Goal: Transaction & Acquisition: Book appointment/travel/reservation

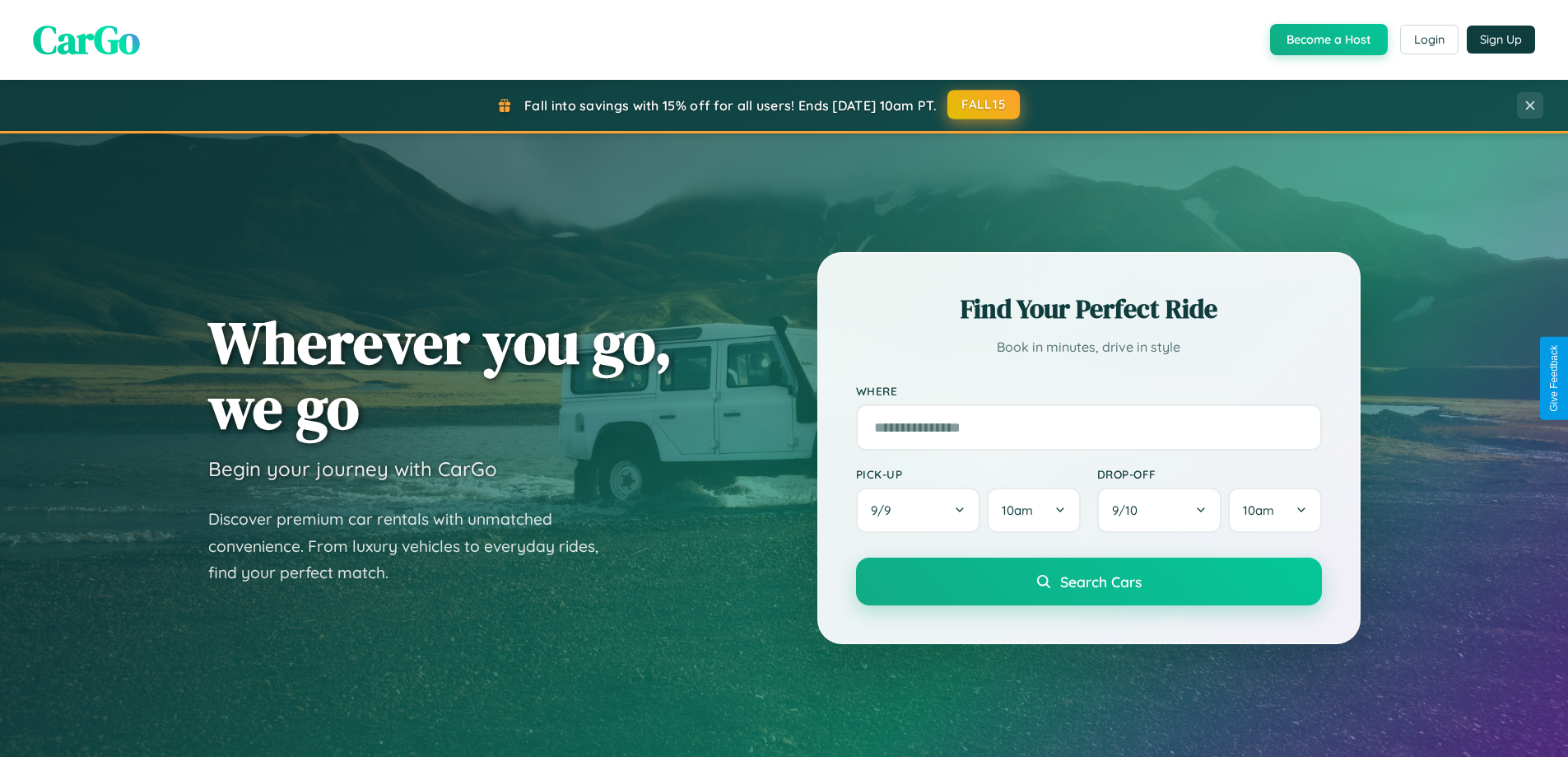
click at [985, 105] on button "FALL15" at bounding box center [984, 105] width 72 height 30
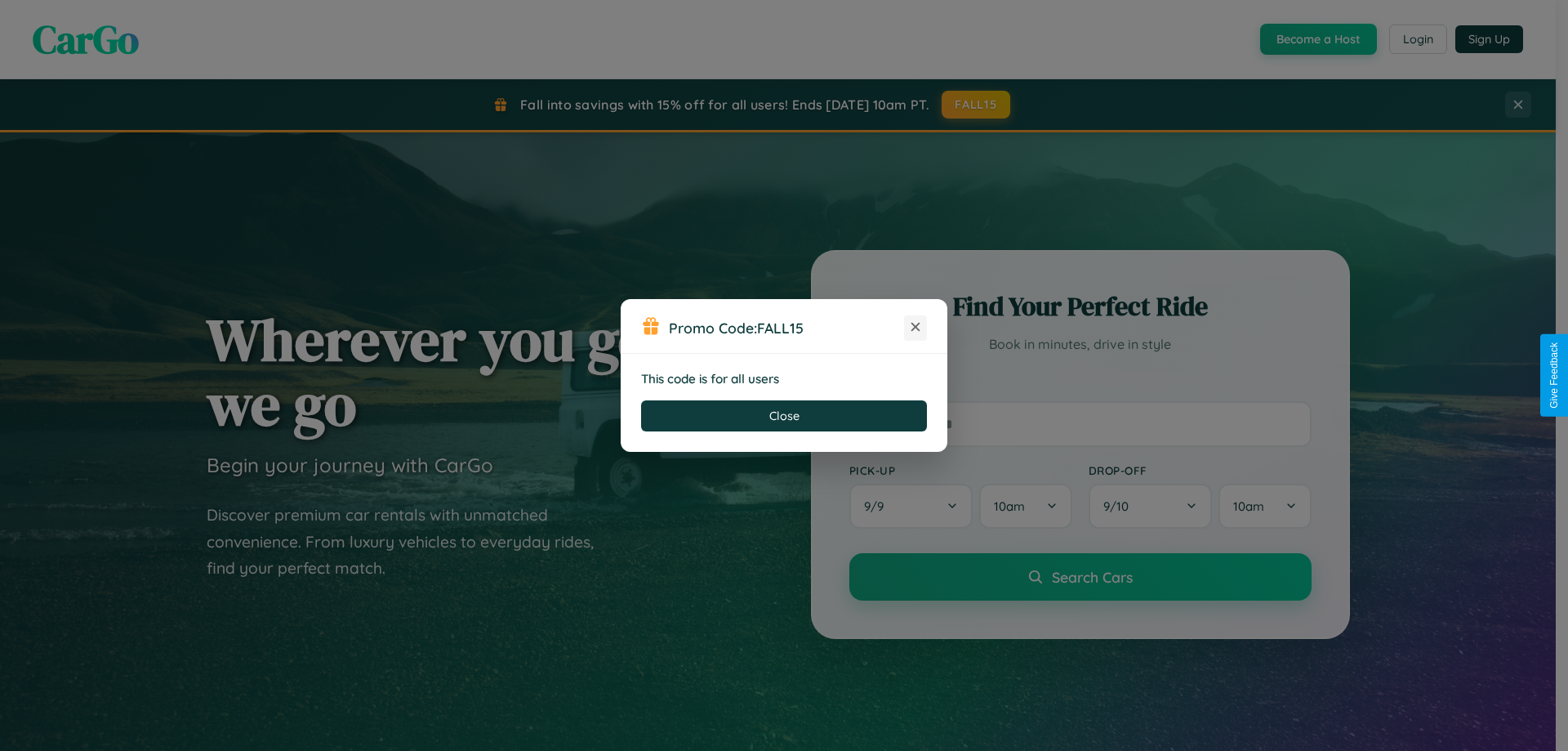
click at [916, 327] on icon at bounding box center [916, 327] width 17 height 17
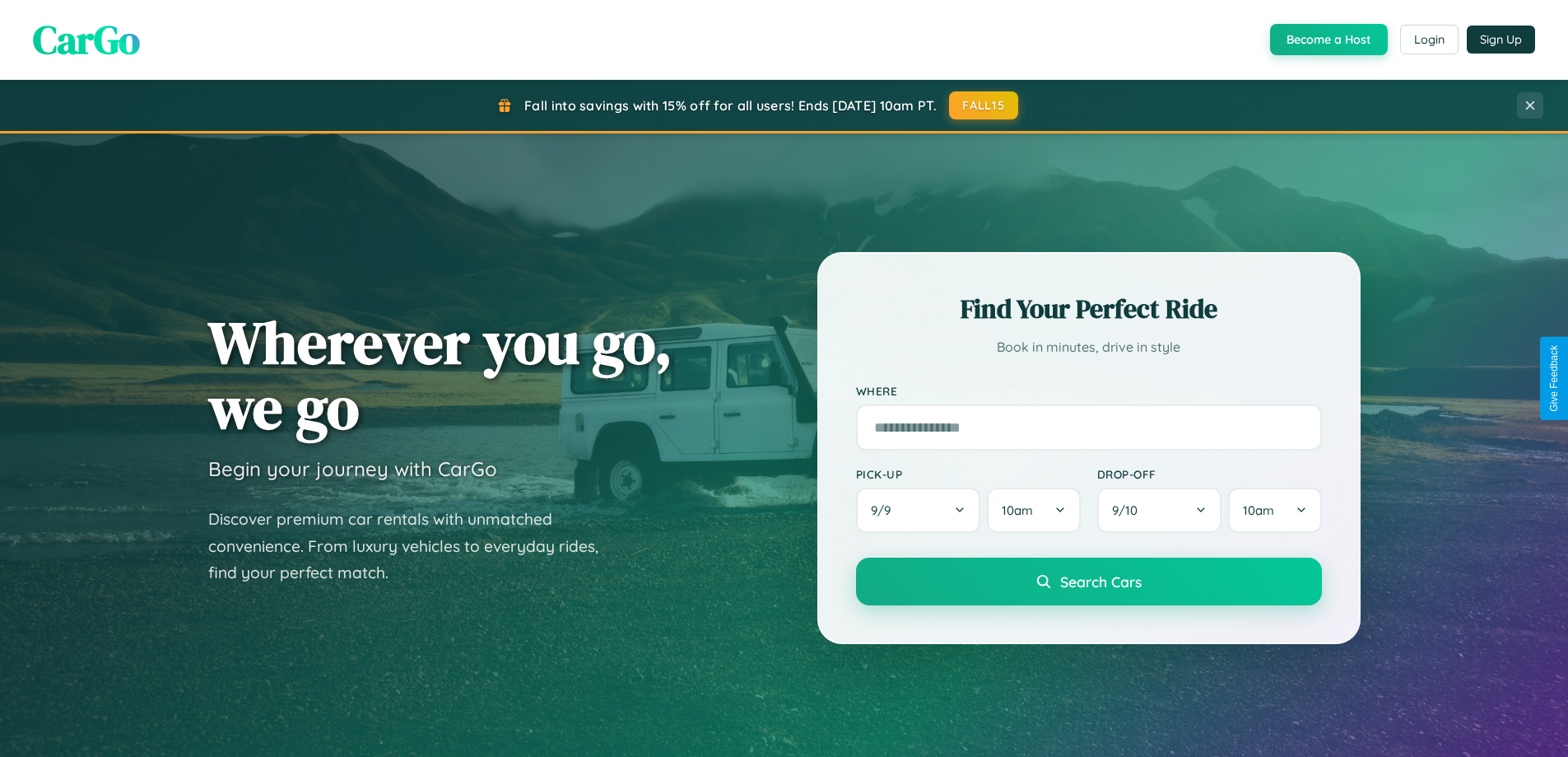
scroll to position [710, 0]
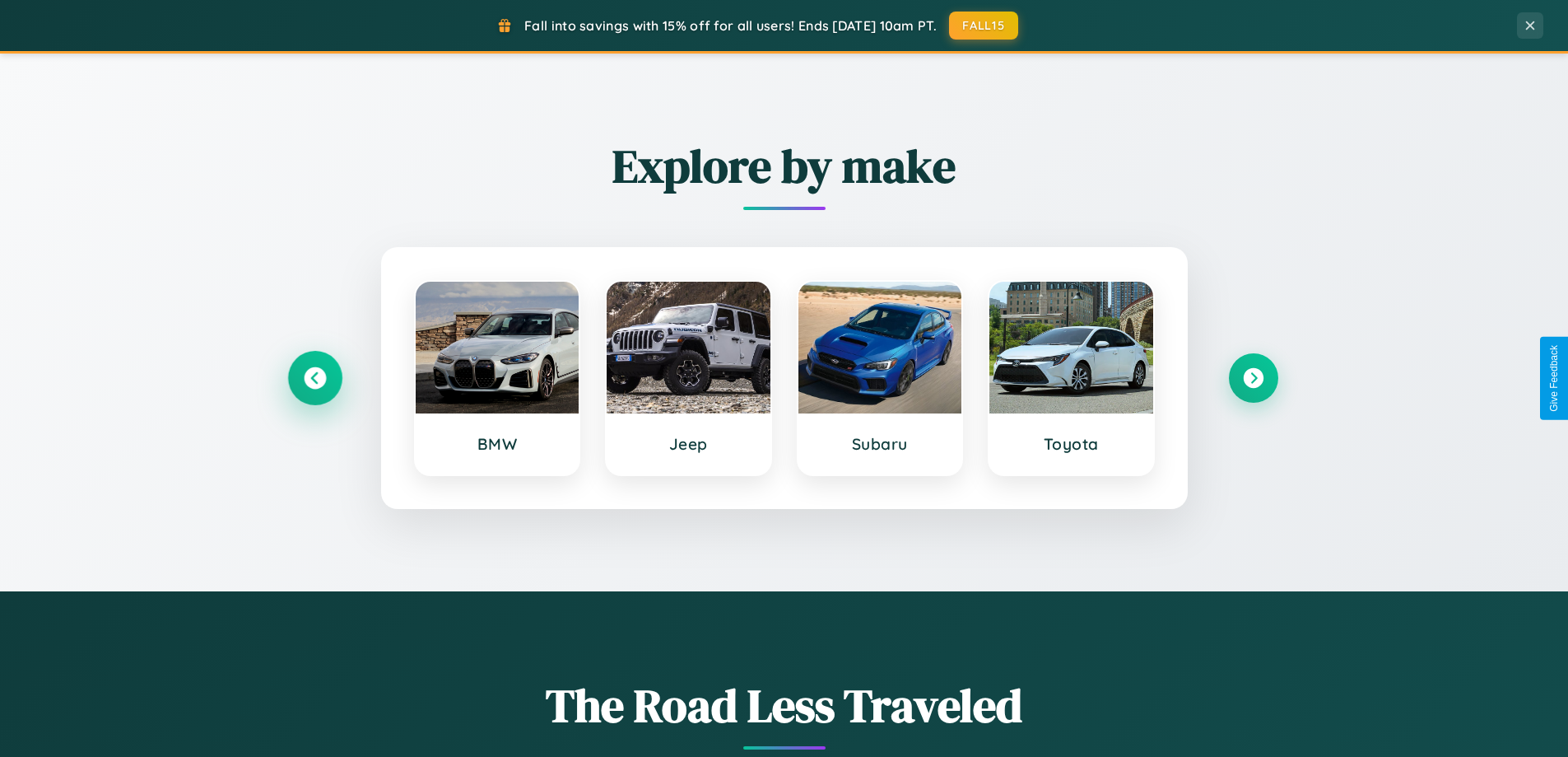
click at [314, 378] on icon at bounding box center [314, 378] width 22 height 22
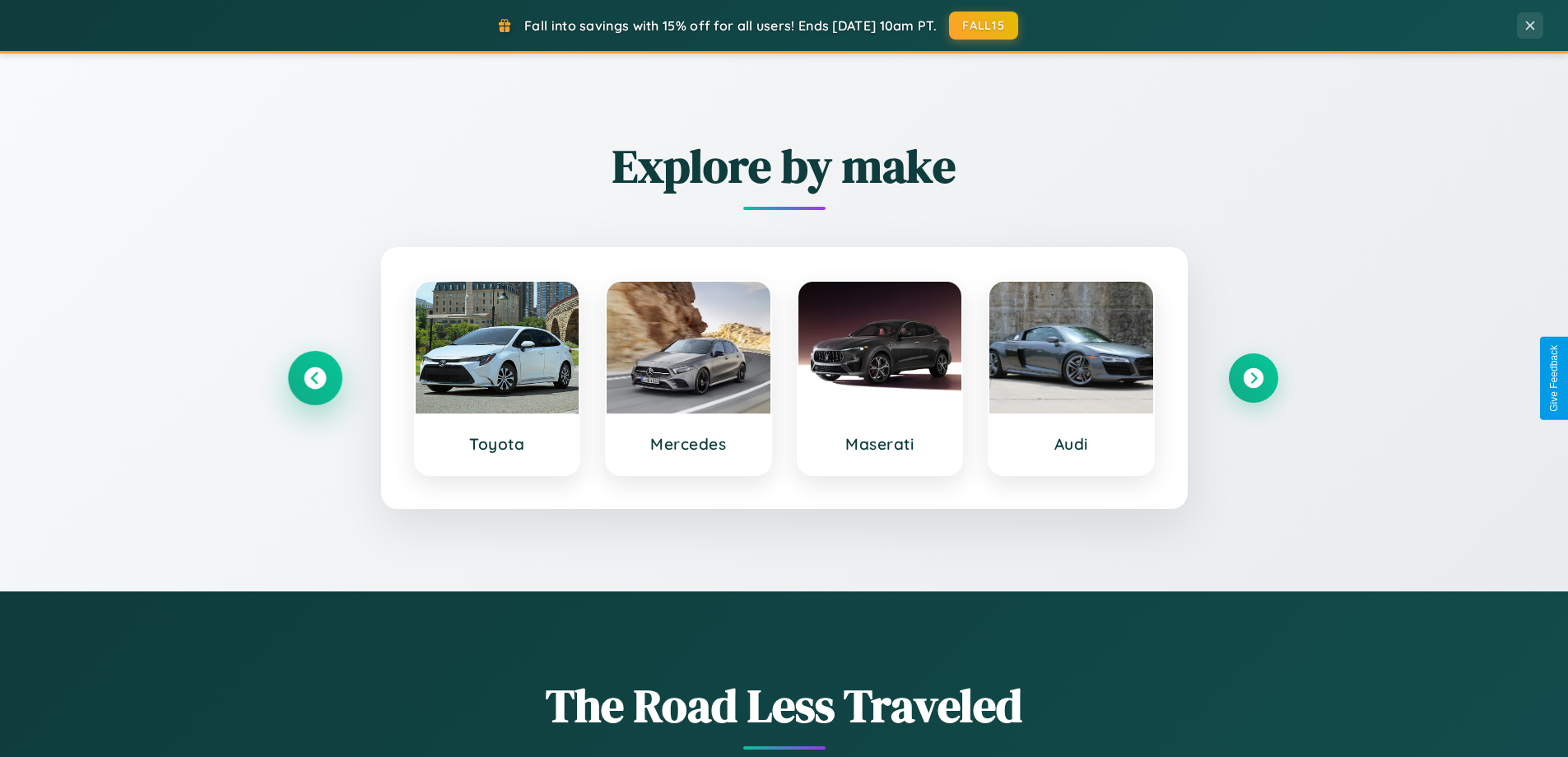
click at [314, 378] on icon at bounding box center [314, 378] width 22 height 22
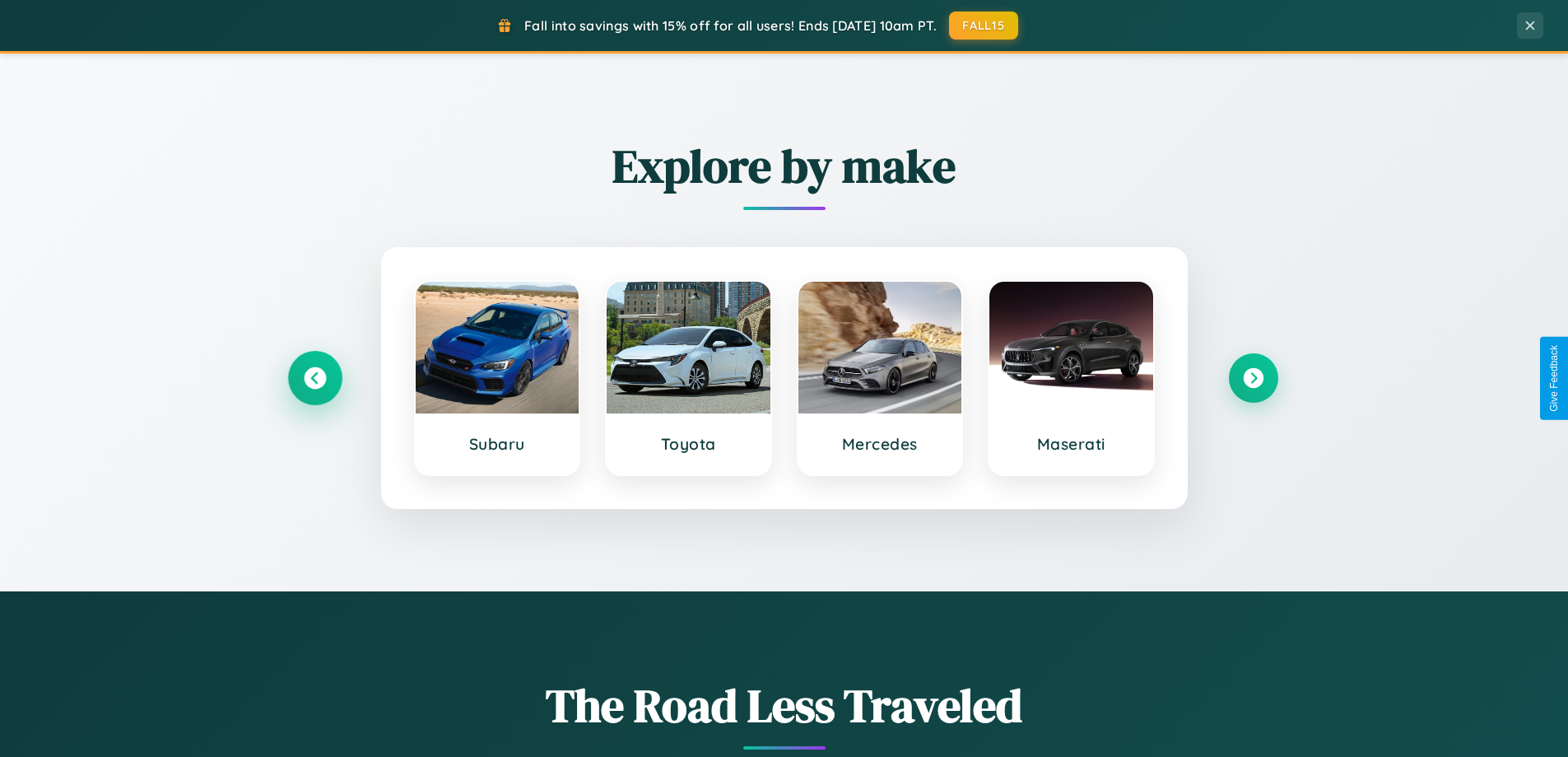
click at [314, 378] on icon at bounding box center [314, 378] width 22 height 22
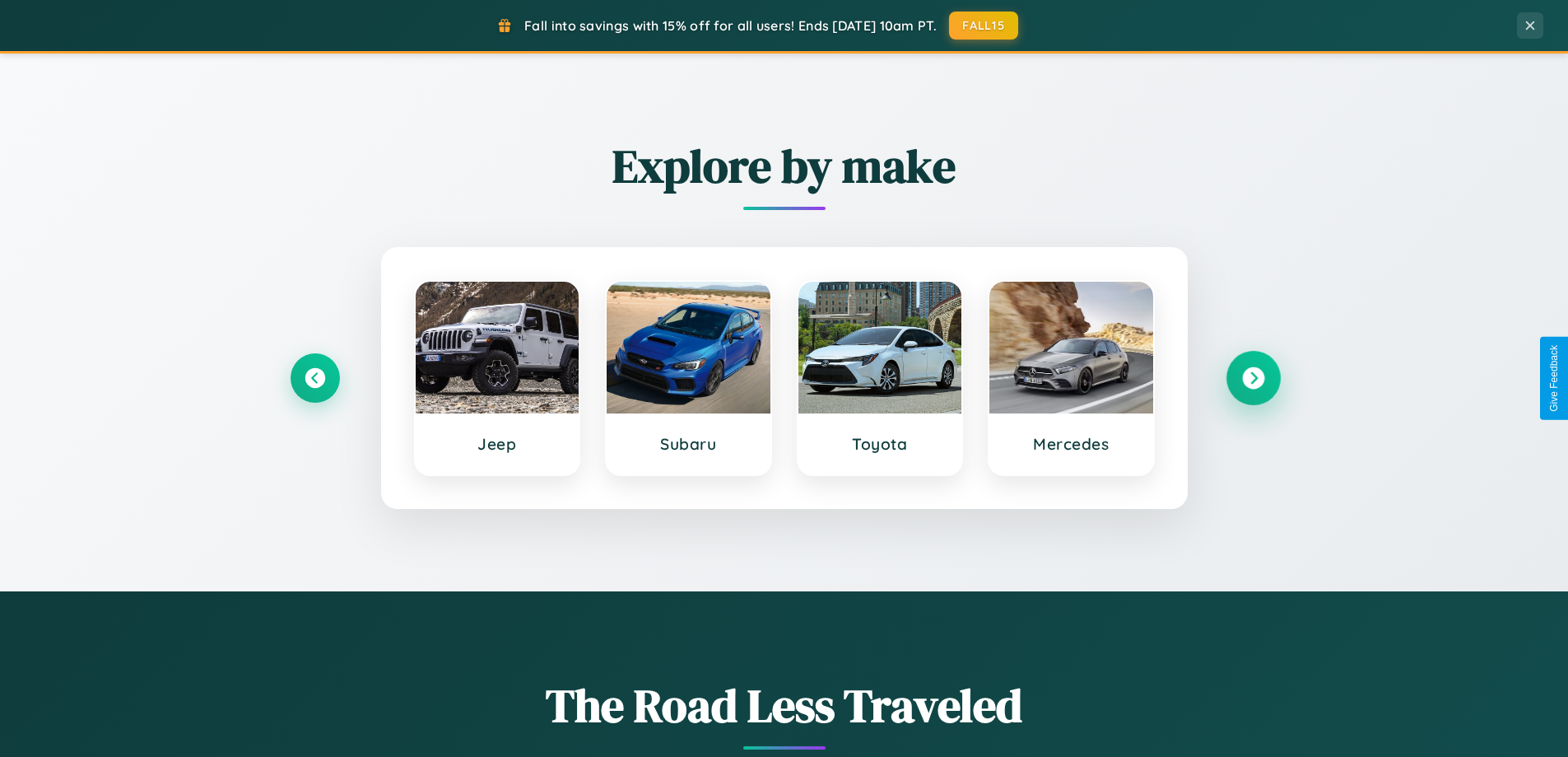
click at [1253, 378] on icon at bounding box center [1253, 378] width 22 height 22
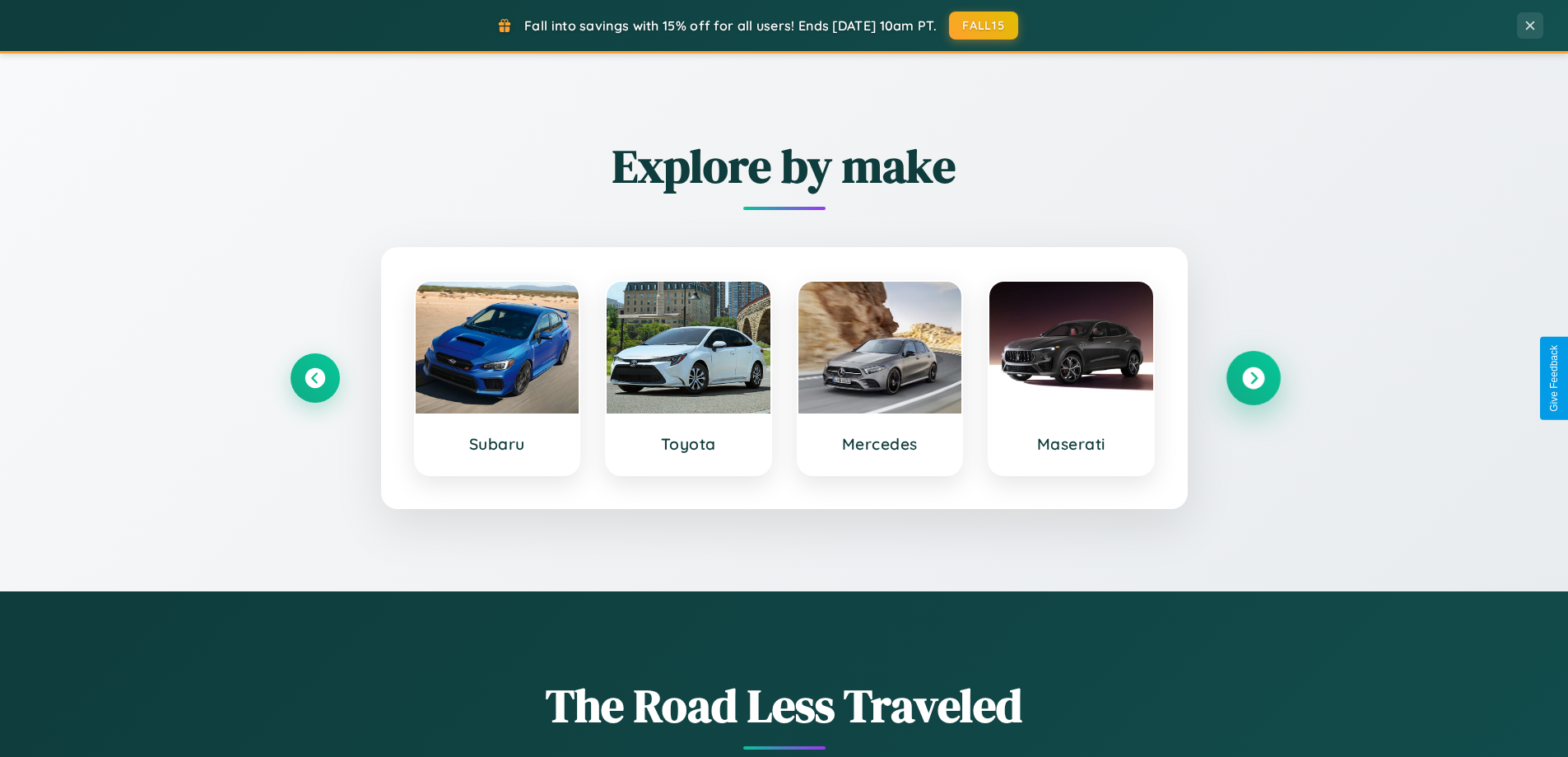
click at [1253, 378] on icon at bounding box center [1253, 378] width 22 height 22
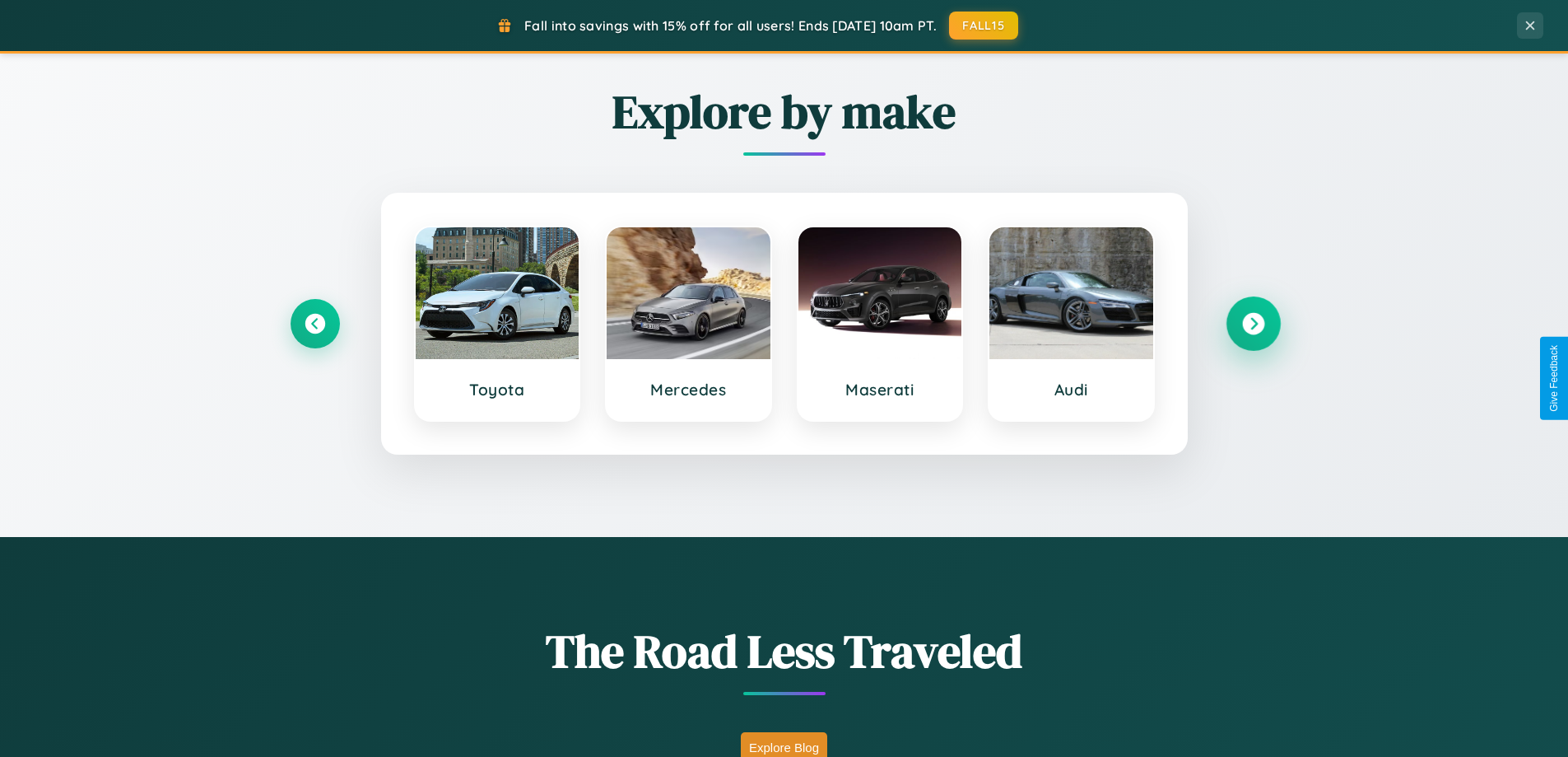
scroll to position [2646, 0]
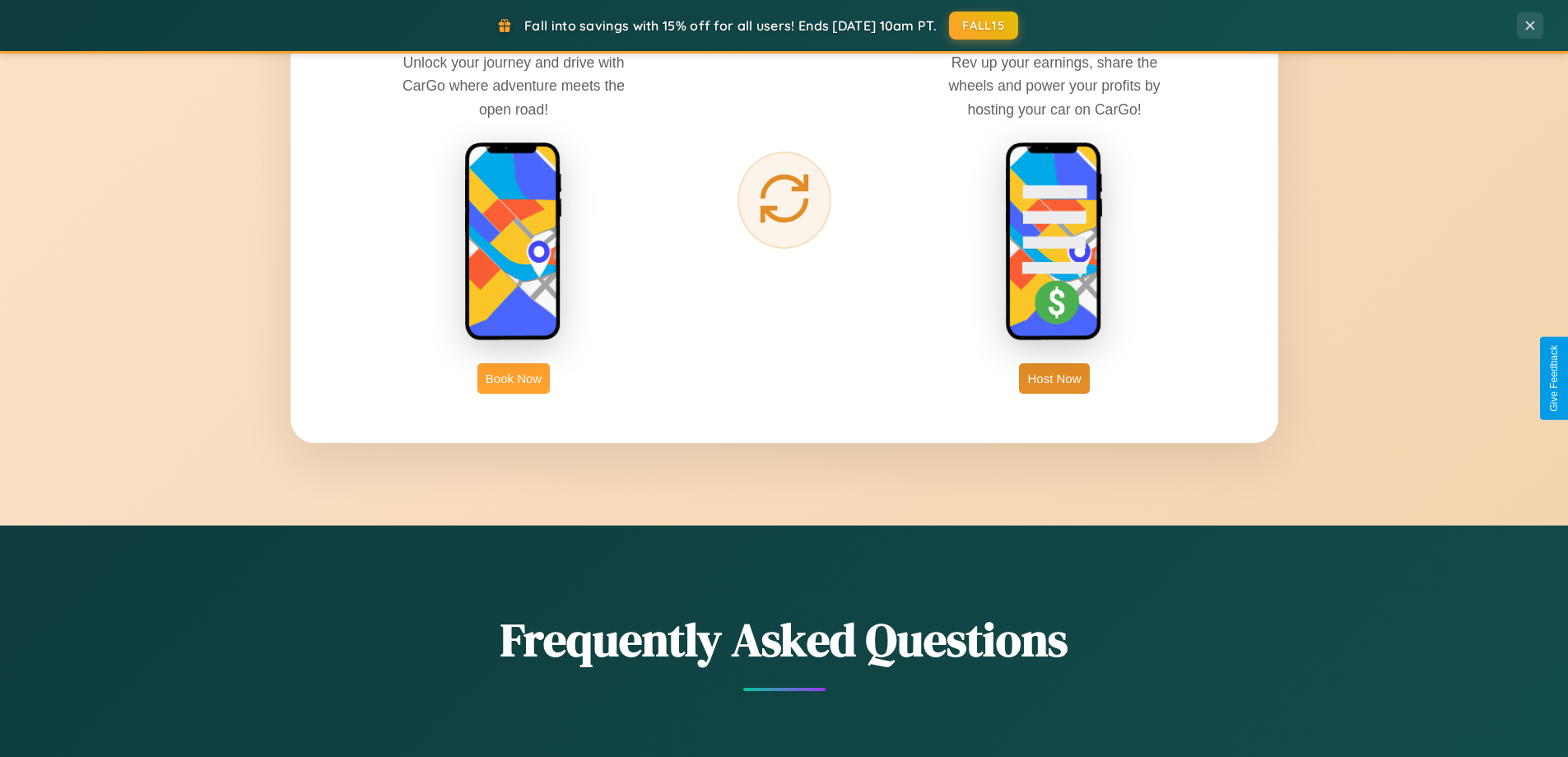
click at [514, 378] on button "Book Now" at bounding box center [514, 378] width 72 height 31
